Goal: Task Accomplishment & Management: Manage account settings

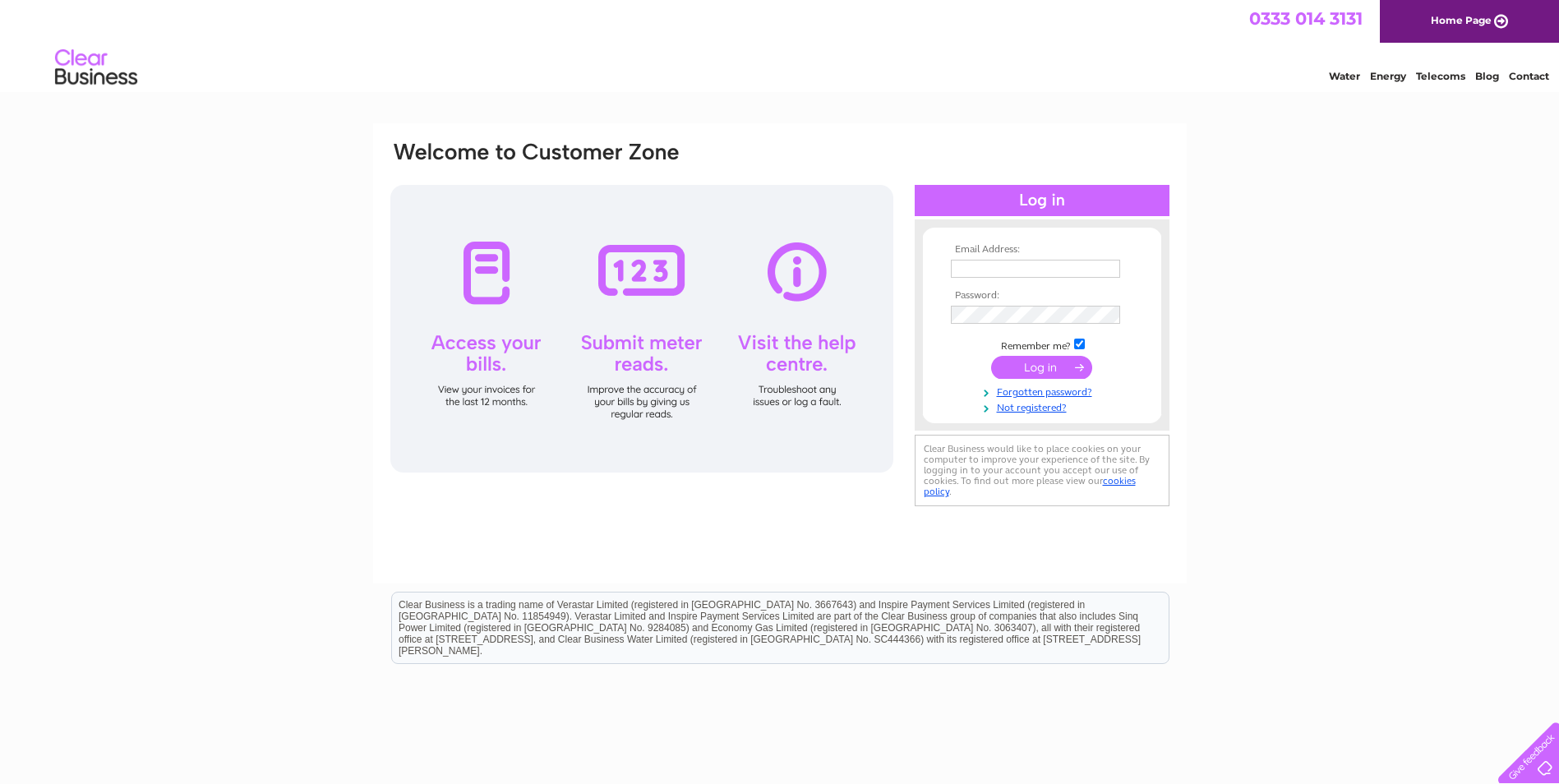
type input "thepiercingstudiohamilton@gmail.com"
click at [1045, 371] on input "submit" at bounding box center [1041, 366] width 101 height 23
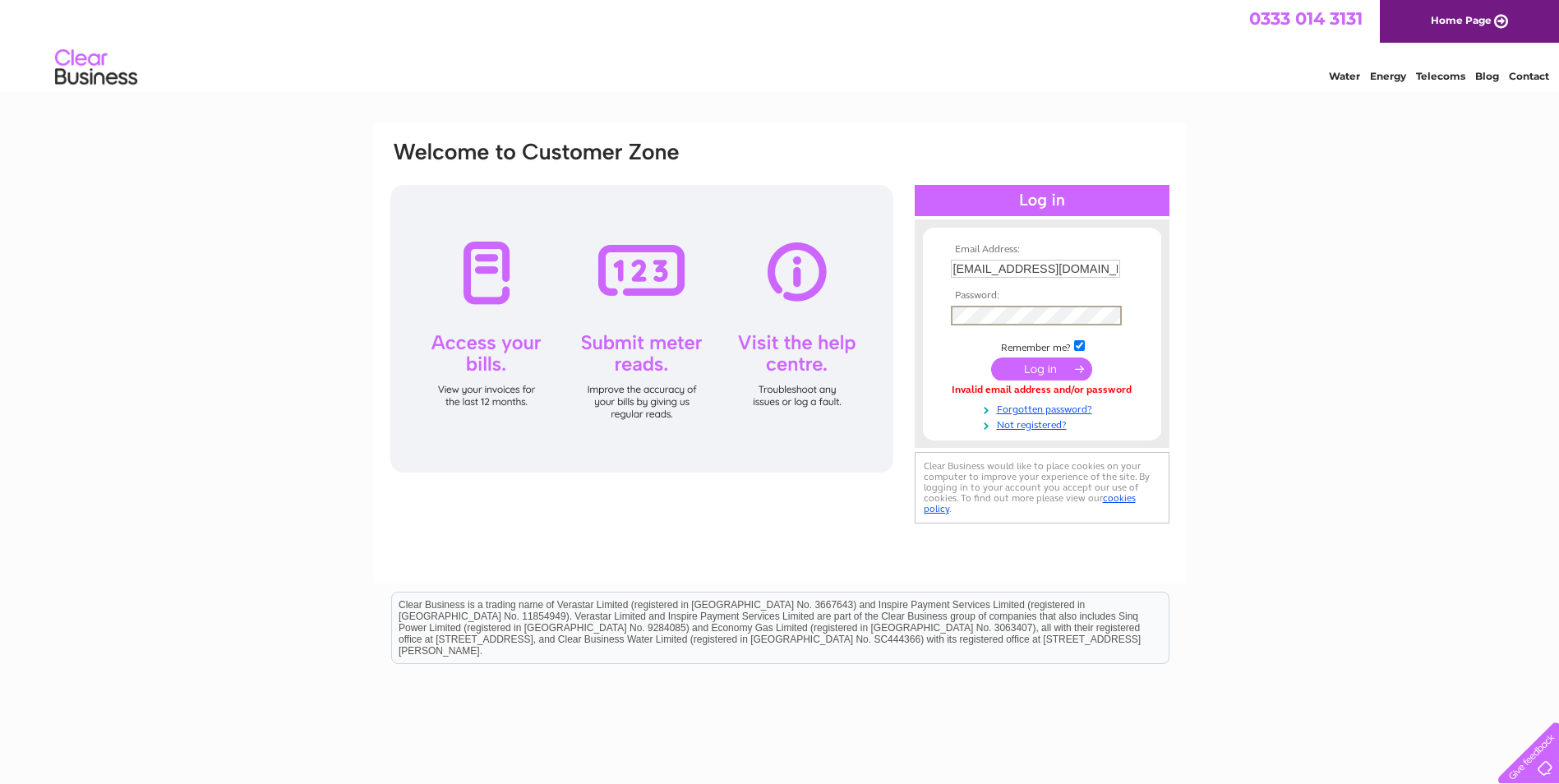
click at [827, 322] on div "Email Address: thepiercingstudiohamilton@gmail.com Password: Forgotten password?" at bounding box center [780, 334] width 782 height 388
click at [991, 357] on input "submit" at bounding box center [1041, 368] width 101 height 23
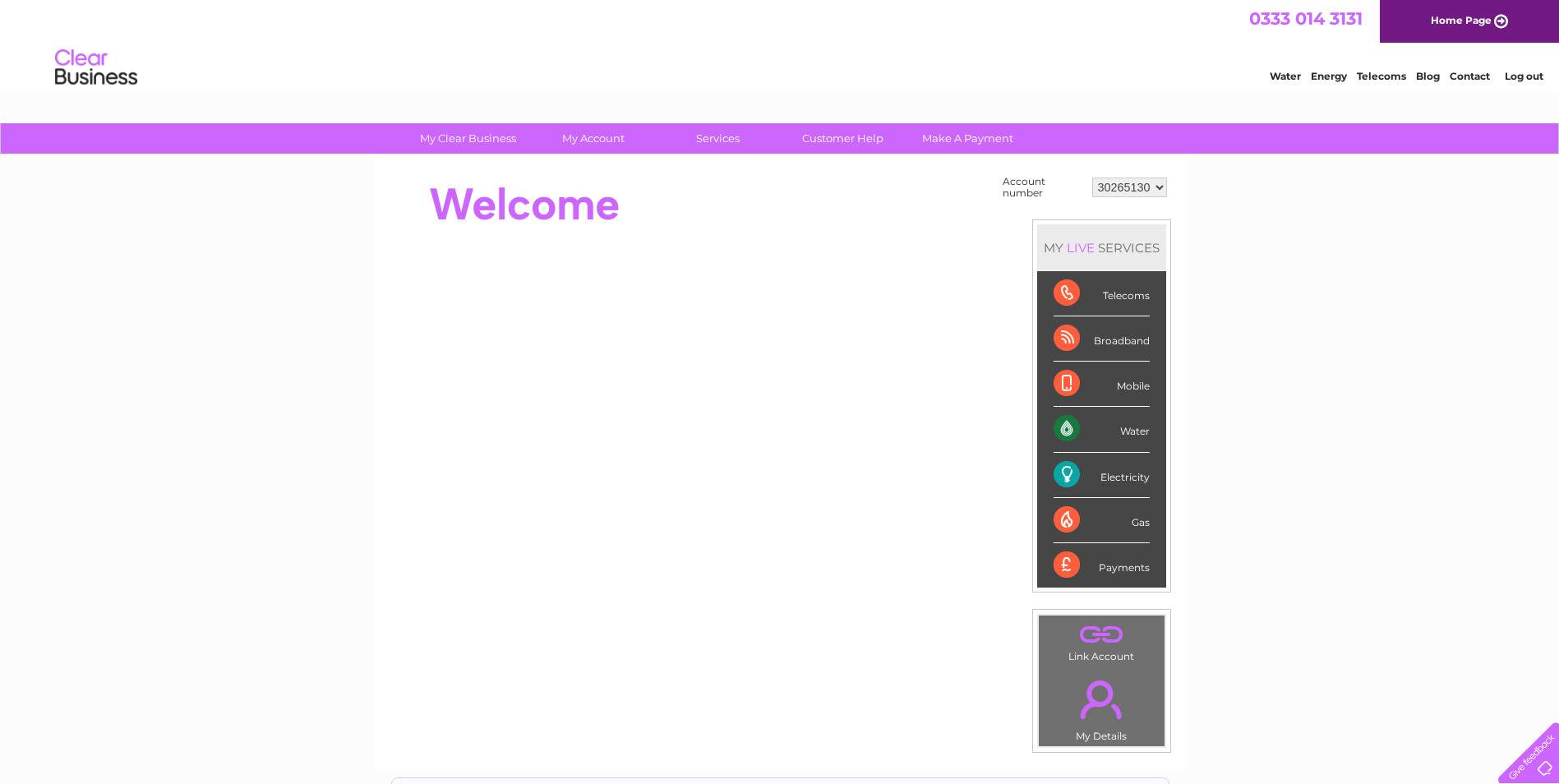
click at [1089, 190] on td "30265130" at bounding box center [1130, 187] width 83 height 31
drag, startPoint x: 1149, startPoint y: 186, endPoint x: 1108, endPoint y: 187, distance: 41.0
click at [1108, 187] on select "30265130" at bounding box center [1130, 188] width 75 height 20
click at [1092, 178] on select "30265130" at bounding box center [1130, 188] width 75 height 20
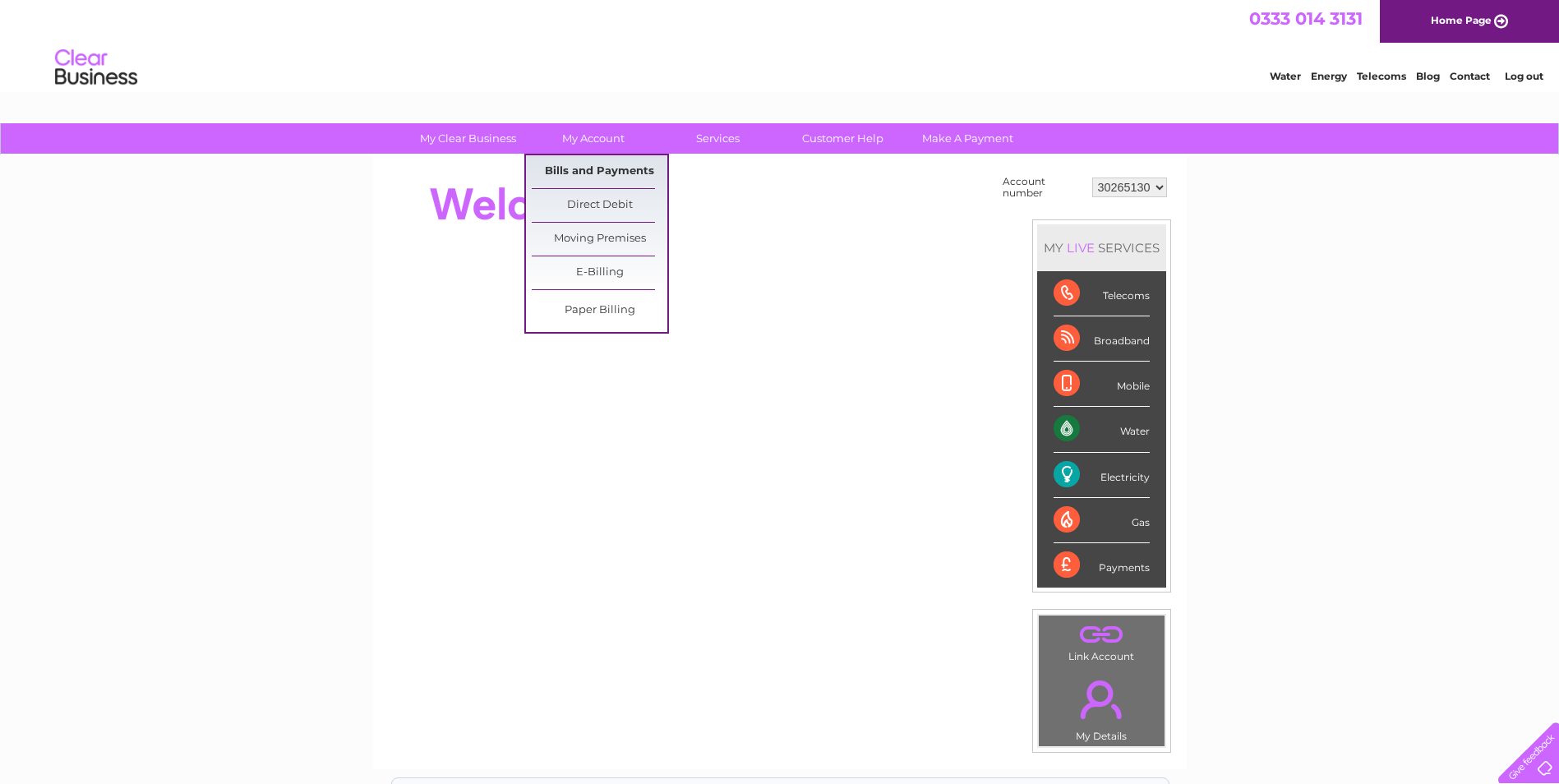
click at [580, 179] on link "Bills and Payments" at bounding box center [599, 171] width 136 height 33
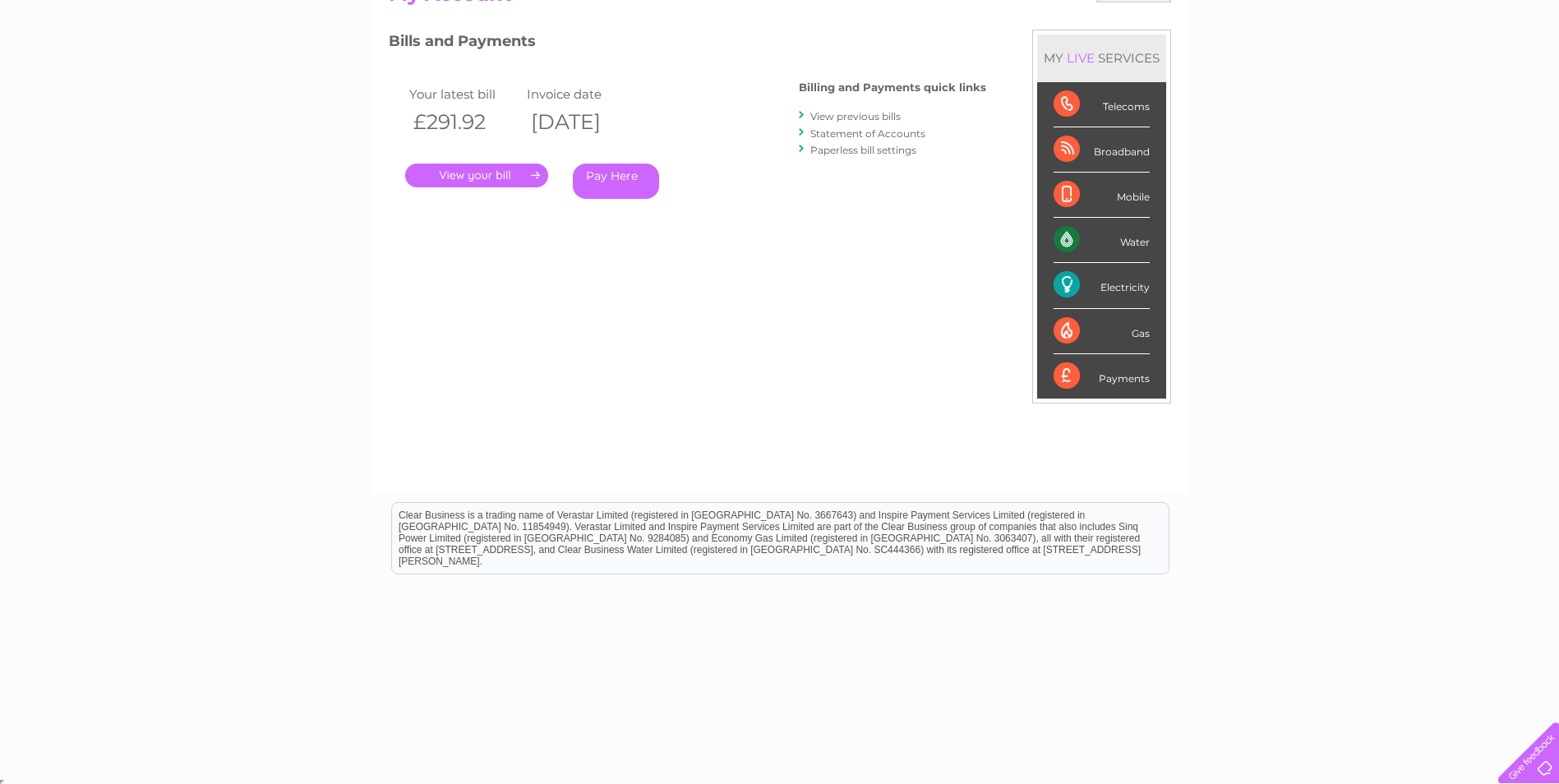
scroll to position [209, 0]
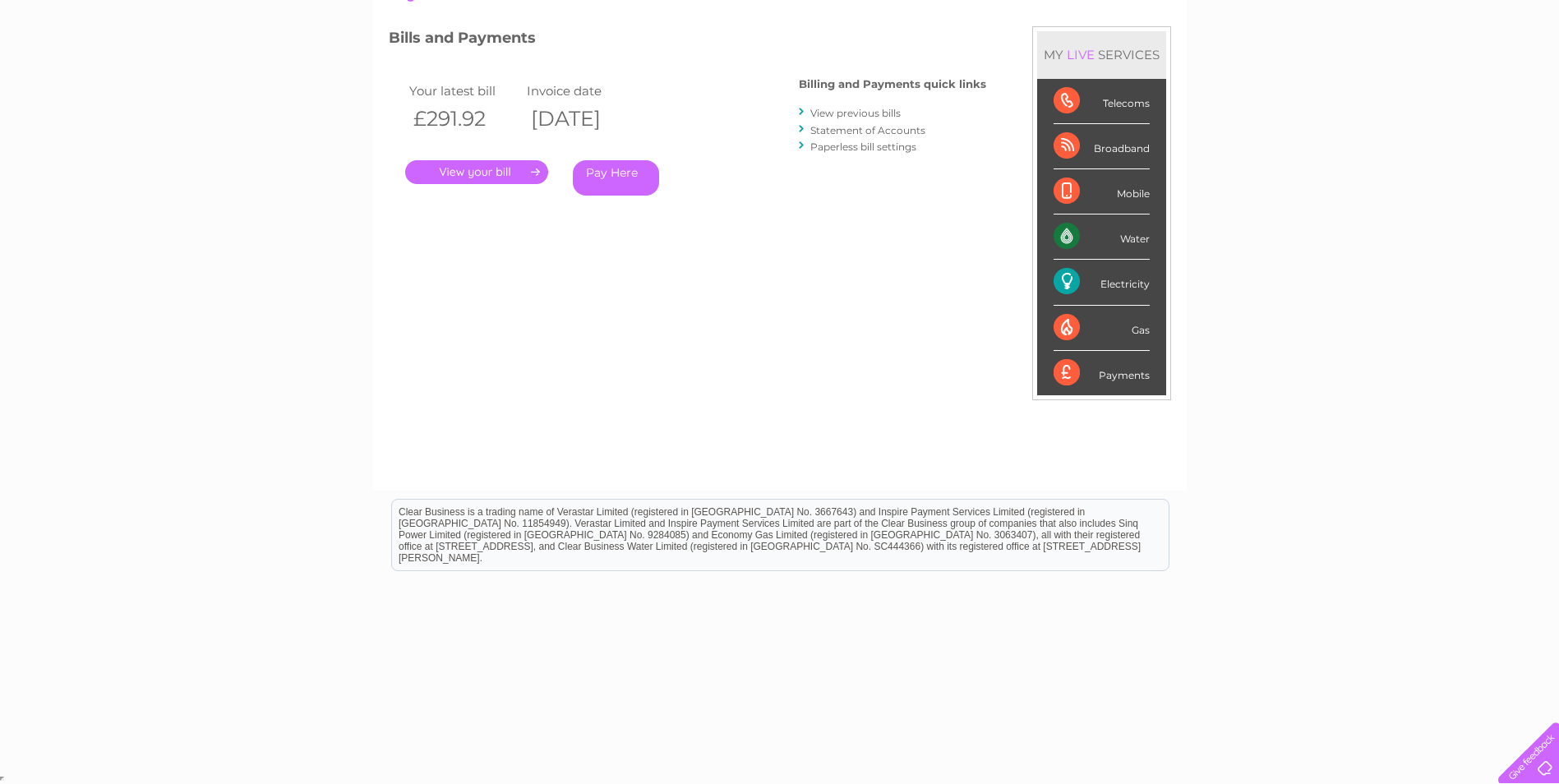
click at [510, 168] on link "." at bounding box center [476, 172] width 143 height 24
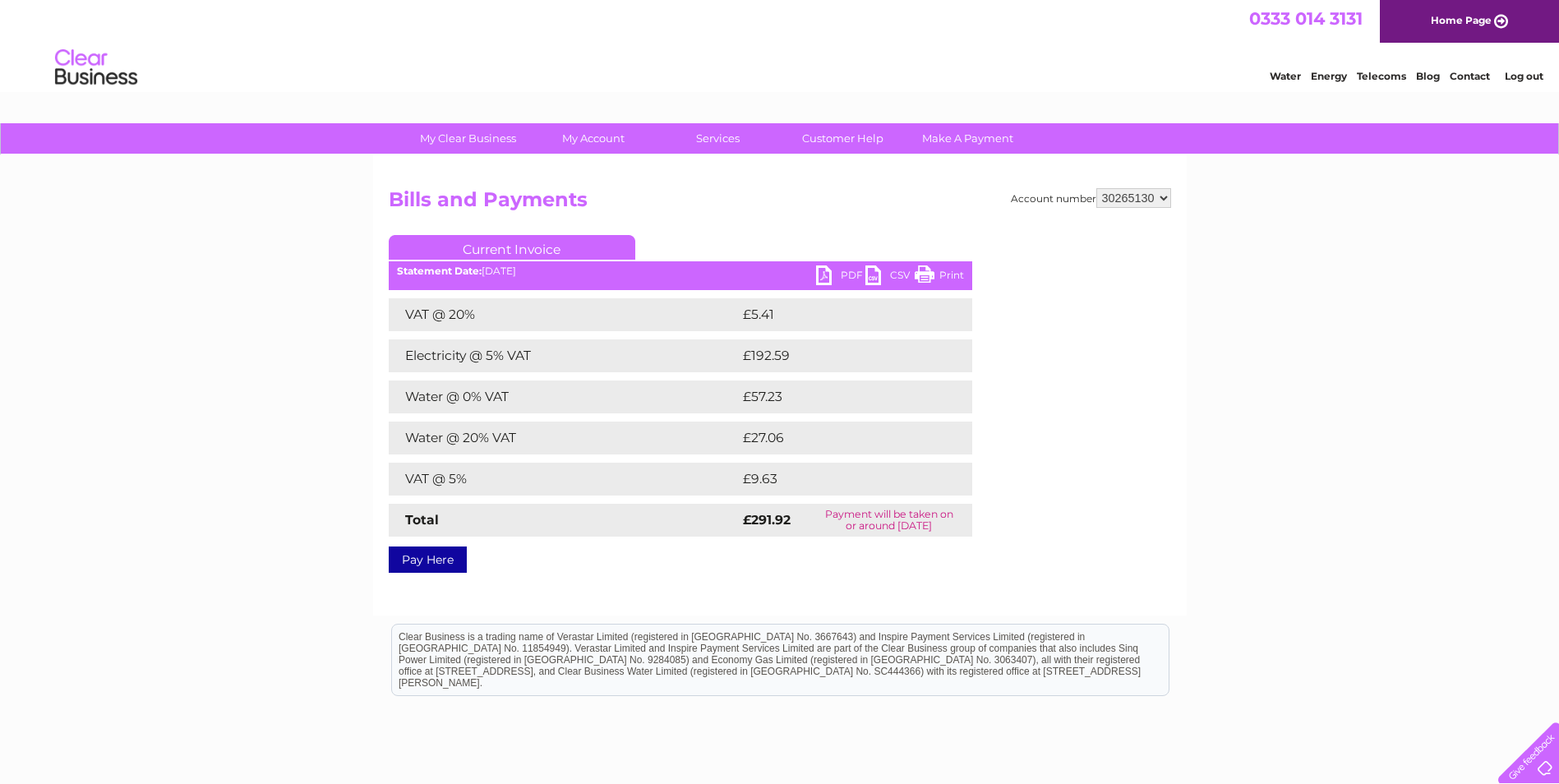
click at [842, 273] on link "PDF" at bounding box center [841, 277] width 49 height 24
